Goal: Contribute content: Add original content to the website for others to see

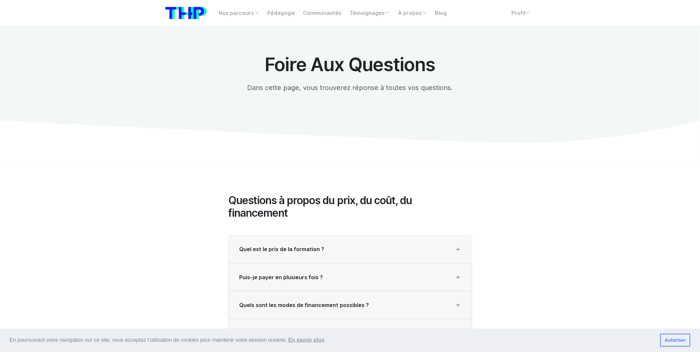
click at [502, 20] on div "Nos parcours Tous nos parcours index Découvrez votre futur arbre de compétences…" at bounding box center [349, 13] width 377 height 16
click at [505, 20] on div "Nos parcours Tous nos parcours index Découvrez votre futur arbre de compétences…" at bounding box center [349, 13] width 377 height 16
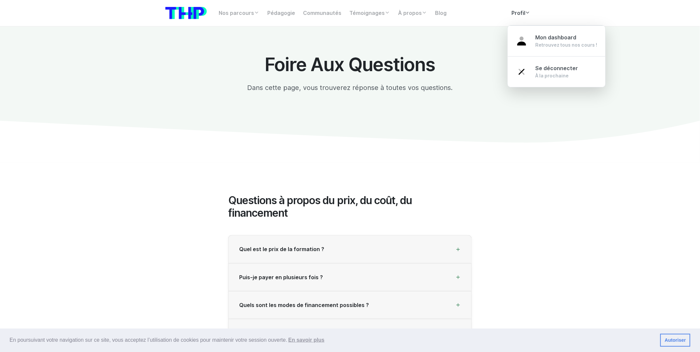
click at [514, 20] on link "Profil" at bounding box center [521, 13] width 27 height 13
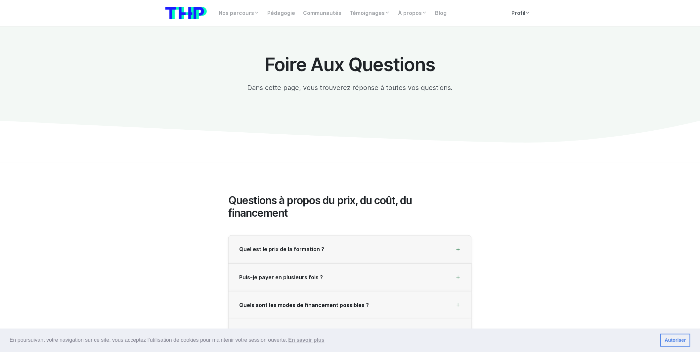
click at [514, 20] on link "Profil" at bounding box center [521, 13] width 27 height 13
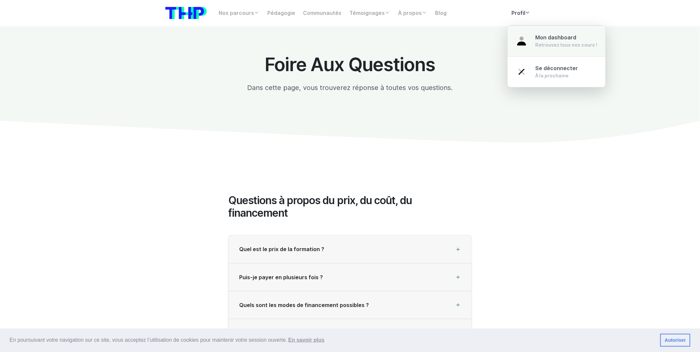
click at [524, 30] on link "Mon dashboard Retrouvez tous nos cours !" at bounding box center [557, 40] width 98 height 31
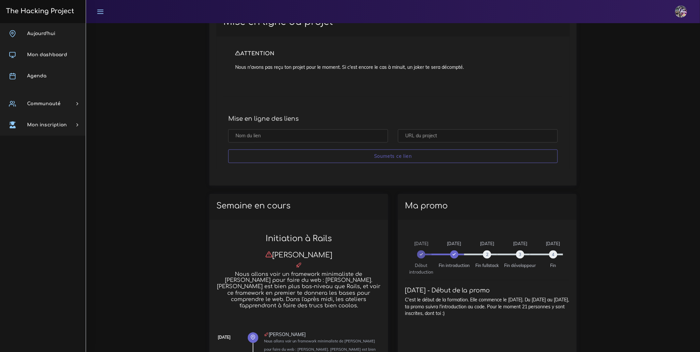
scroll to position [58, 0]
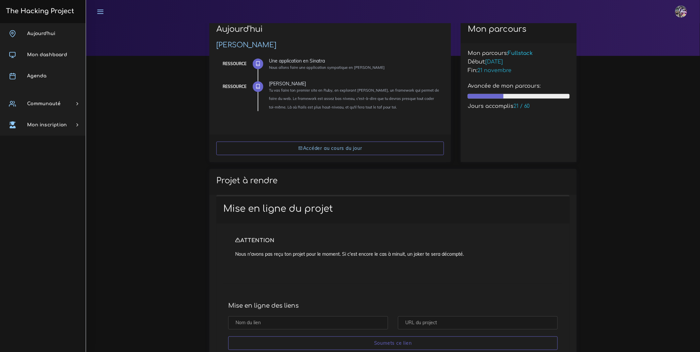
click at [45, 23] on div "The Hacking Project [DATE] Mon dashboard [GEOGRAPHIC_DATA] Communauté [GEOGRAPH…" at bounding box center [43, 176] width 86 height 352
click at [47, 26] on link "Aujourd'hui" at bounding box center [43, 33] width 86 height 21
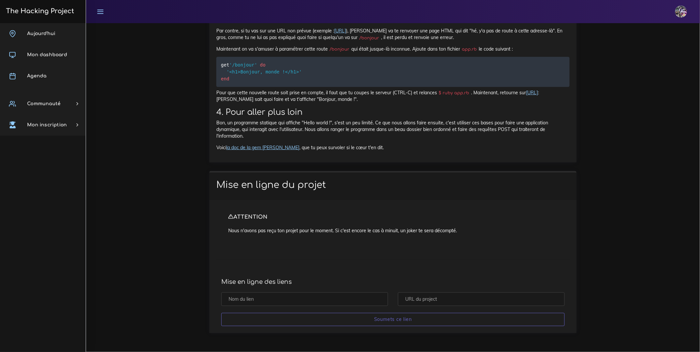
scroll to position [6298, 0]
click at [329, 298] on input "text" at bounding box center [304, 300] width 167 height 14
click at [428, 299] on input "text" at bounding box center [481, 300] width 167 height 14
paste input "[URL][DOMAIN_NAME]"
type input "[URL][DOMAIN_NAME]"
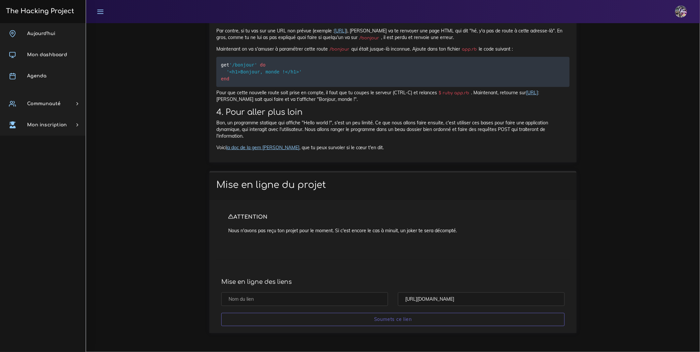
click at [335, 300] on input "text" at bounding box center [304, 300] width 167 height 14
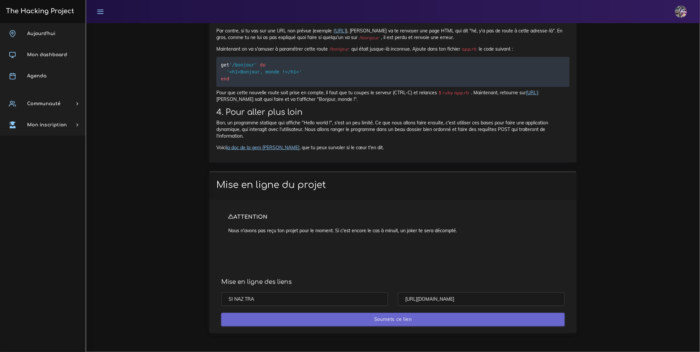
type input "SI NAZ TRA"
click at [410, 317] on input "Soumets ce lien" at bounding box center [392, 320] width 343 height 14
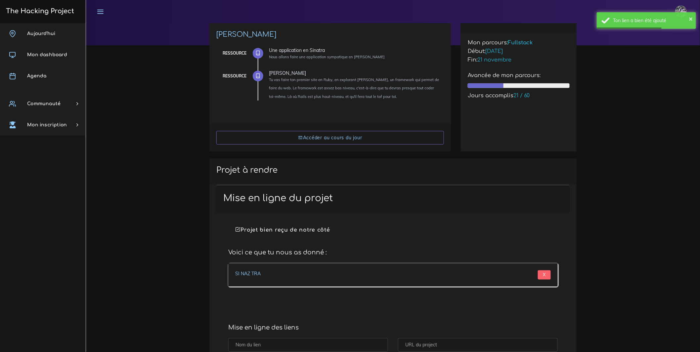
scroll to position [68, 0]
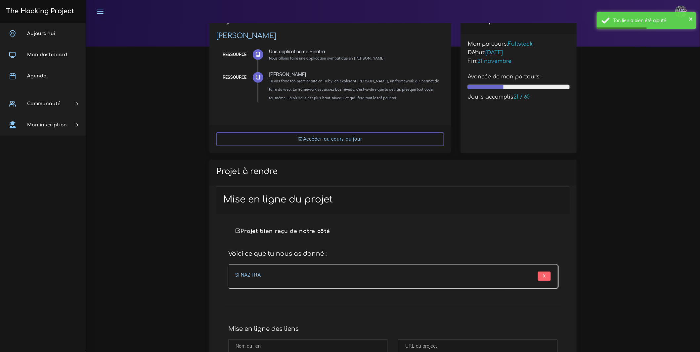
click at [256, 276] on link "SI NAZ TRA" at bounding box center [247, 275] width 25 height 6
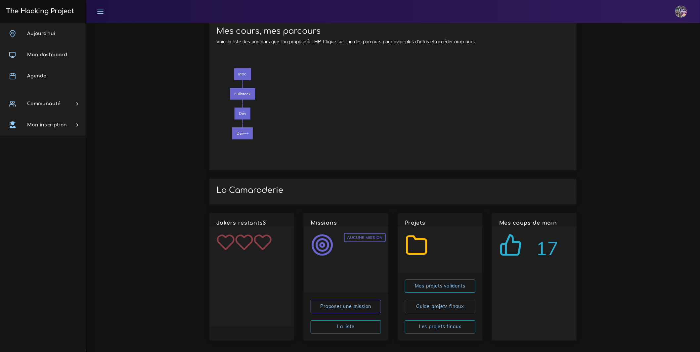
scroll to position [811, 0]
